Goal: Check status: Check status

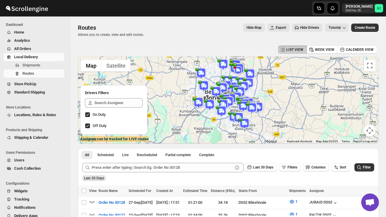
click at [213, 139] on div at bounding box center [228, 100] width 300 height 87
click at [245, 124] on img at bounding box center [244, 124] width 12 height 12
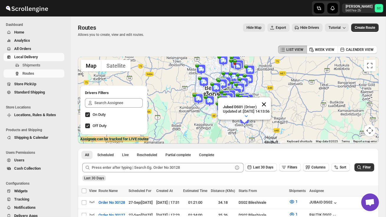
click at [269, 104] on button "Close" at bounding box center [264, 104] width 14 height 14
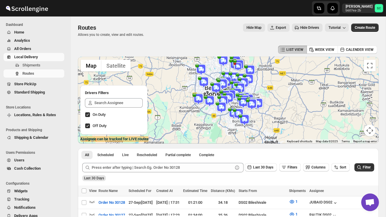
click at [239, 110] on img at bounding box center [238, 114] width 12 height 12
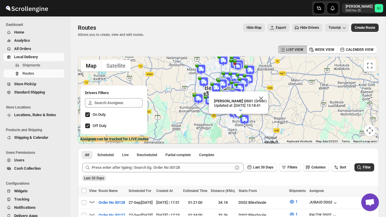
click at [276, 122] on div "[PERSON_NAME] DS01 (Driver) Updated at : [DATE] 15:18:41 Duty mode Enabled Batt…" at bounding box center [228, 100] width 300 height 87
click at [263, 98] on button "Close" at bounding box center [261, 99] width 14 height 14
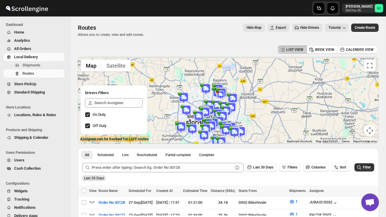
drag, startPoint x: 279, startPoint y: 99, endPoint x: 262, endPoint y: 128, distance: 33.7
click at [262, 128] on div at bounding box center [228, 100] width 300 height 87
click at [220, 92] on img at bounding box center [220, 95] width 9 height 9
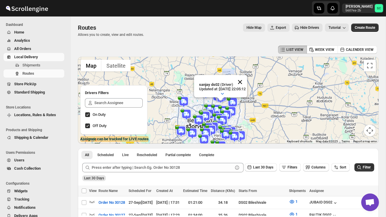
click at [245, 81] on button "Close" at bounding box center [240, 82] width 14 height 14
click at [243, 112] on div "To navigate, press the arrow keys." at bounding box center [228, 100] width 300 height 87
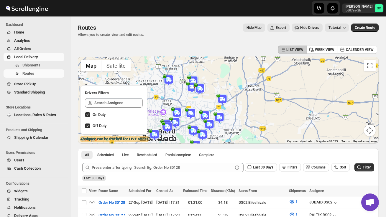
click at [208, 103] on div at bounding box center [228, 100] width 300 height 87
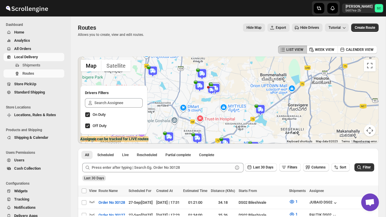
drag, startPoint x: 191, startPoint y: 100, endPoint x: 214, endPoint y: 108, distance: 24.6
click at [215, 108] on div at bounding box center [228, 100] width 300 height 87
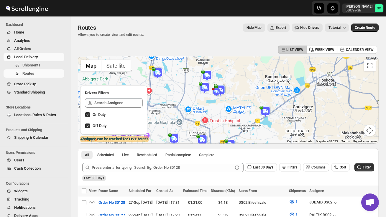
click at [216, 98] on div at bounding box center [228, 100] width 300 height 87
click at [216, 99] on div at bounding box center [228, 100] width 300 height 87
click at [216, 104] on div at bounding box center [228, 100] width 300 height 87
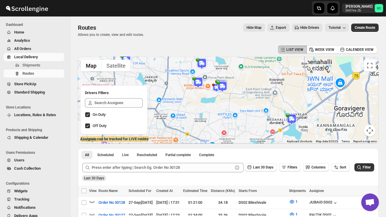
click at [216, 104] on div at bounding box center [228, 100] width 300 height 87
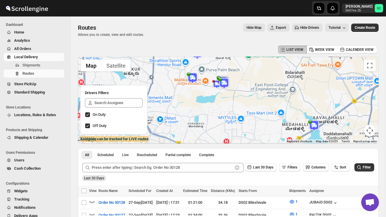
click at [213, 81] on img at bounding box center [216, 84] width 9 height 9
